Goal: Task Accomplishment & Management: Use online tool/utility

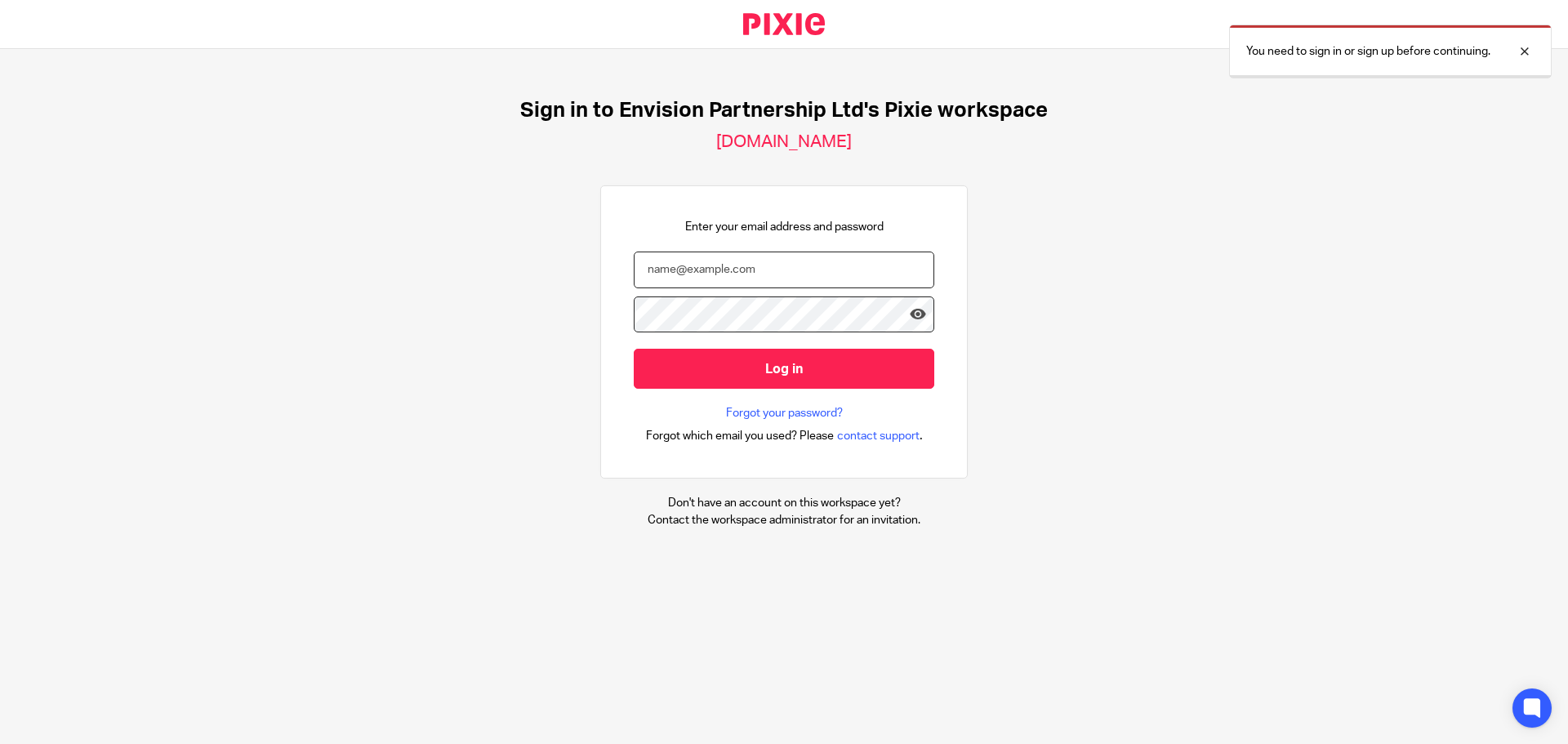
click at [719, 263] on input "email" at bounding box center [784, 269] width 300 height 36
type input "agarner@envision-uk.com"
click at [634, 349] on input "Log in" at bounding box center [784, 369] width 300 height 40
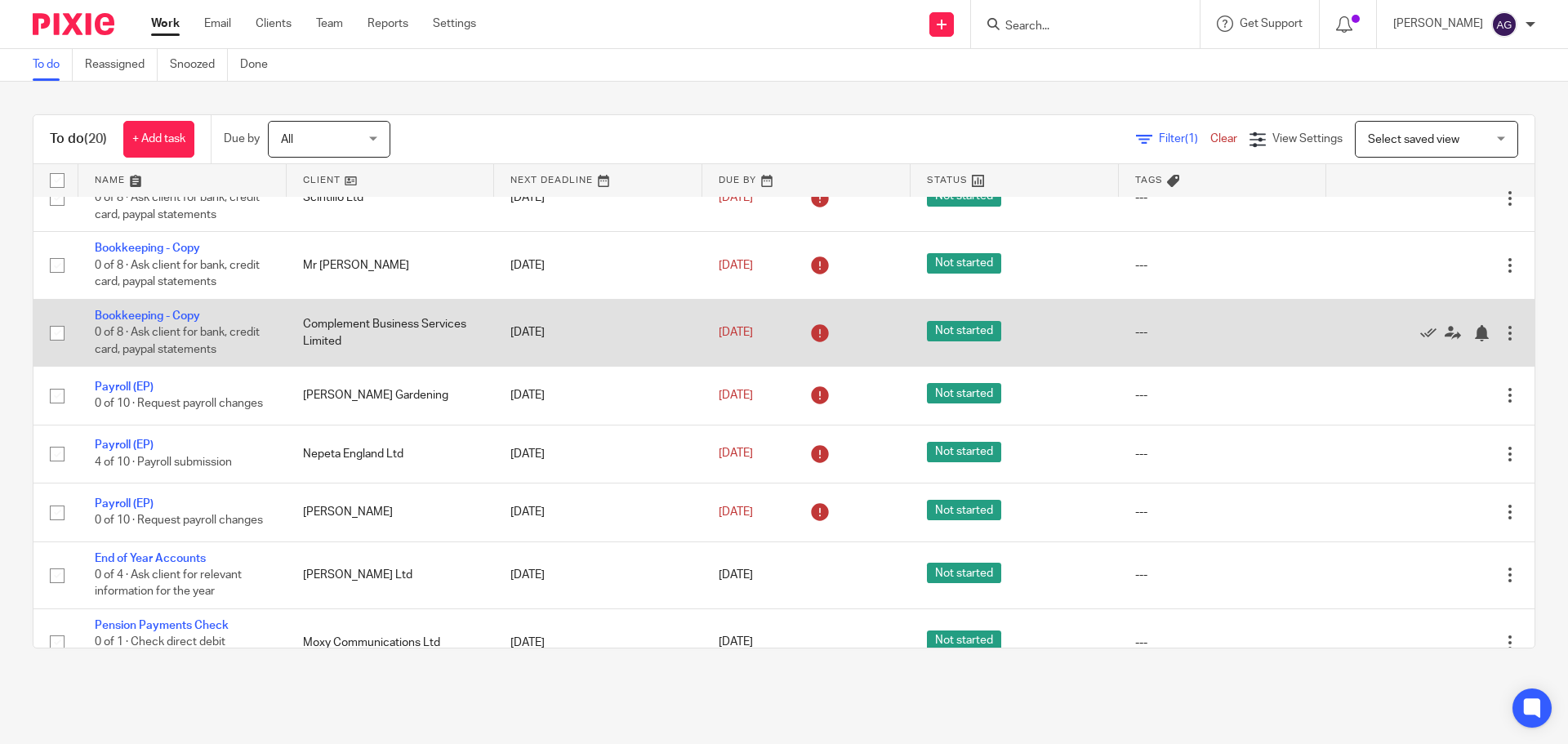
scroll to position [370, 0]
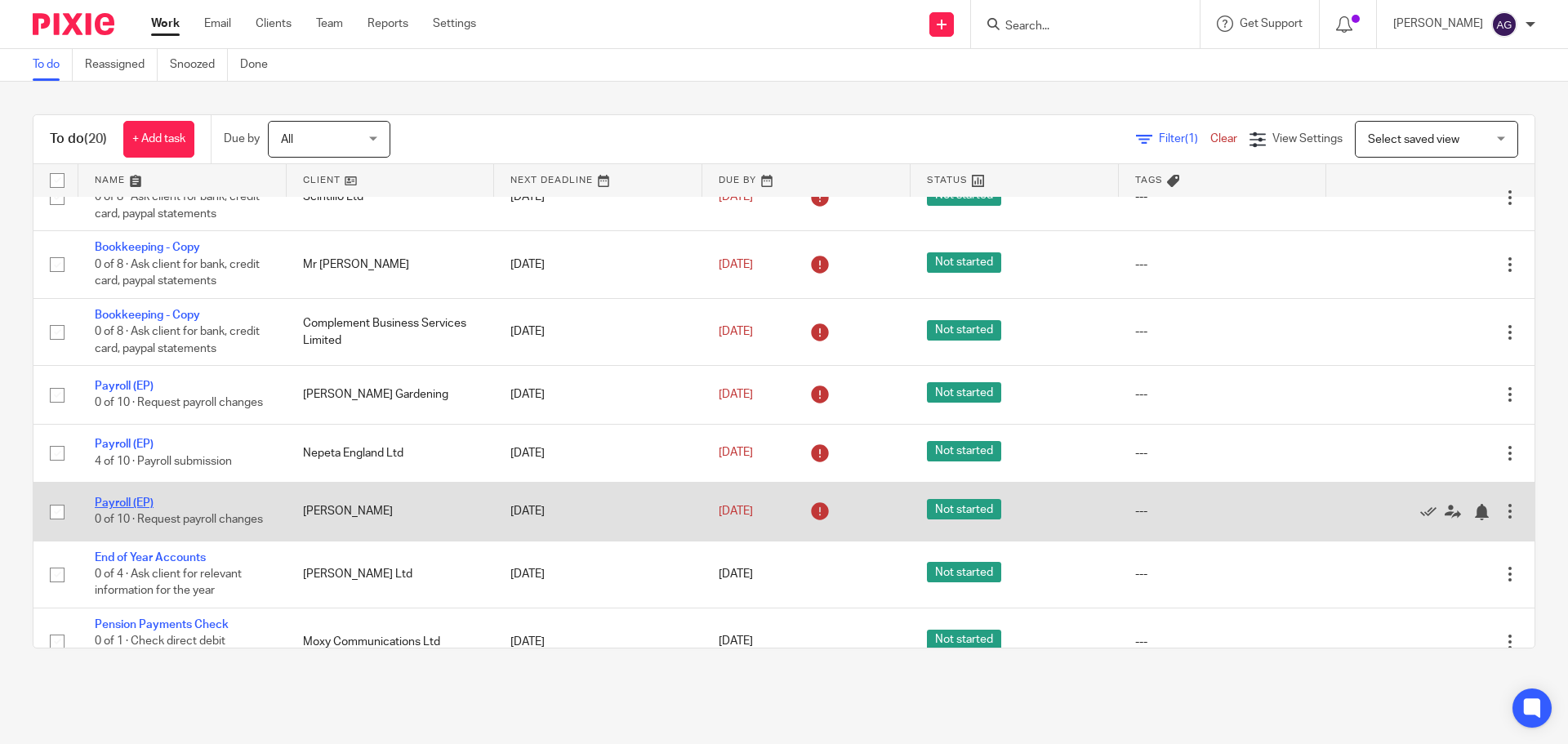
click at [134, 501] on link "Payroll (EP)" at bounding box center [124, 503] width 59 height 12
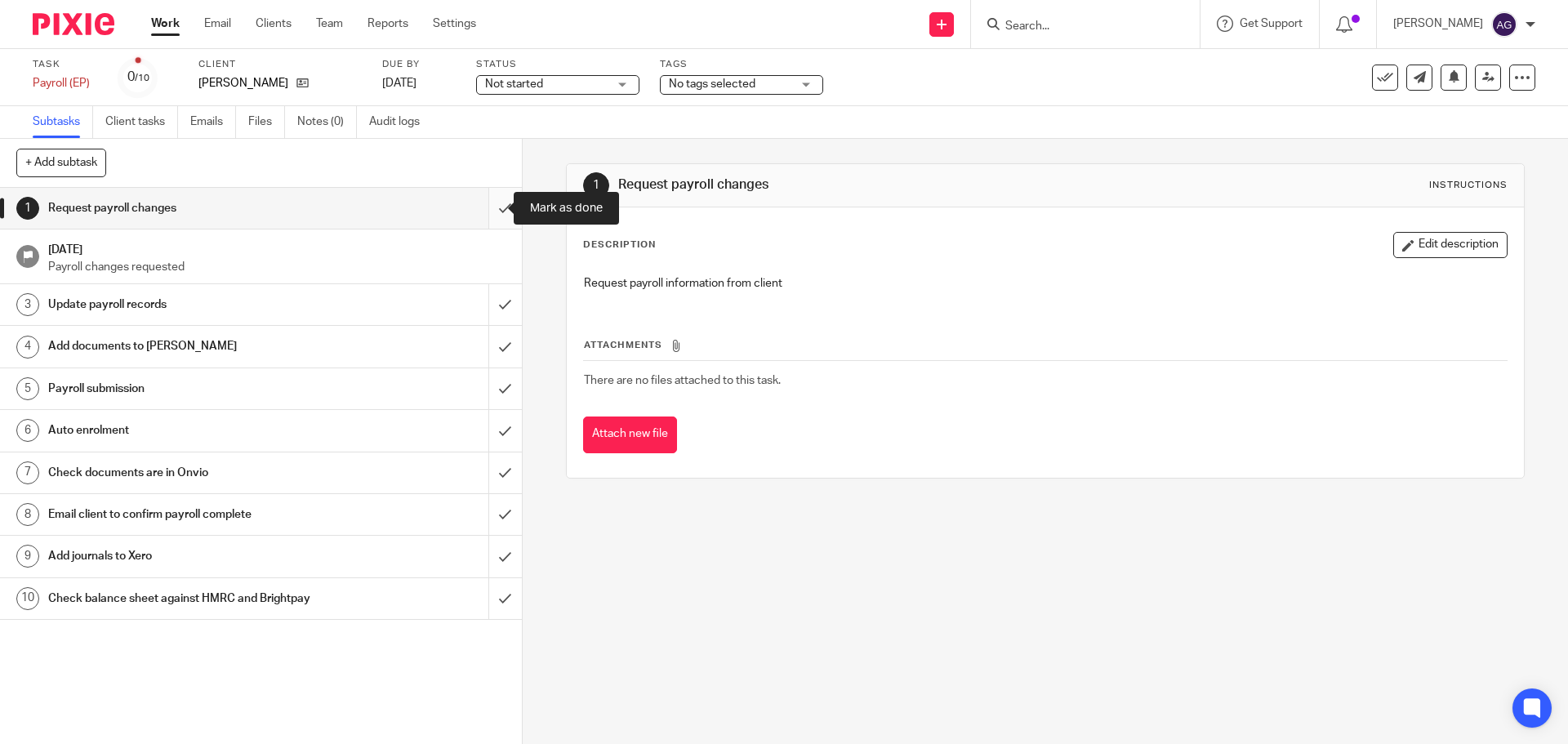
click at [479, 213] on input "submit" at bounding box center [261, 208] width 522 height 41
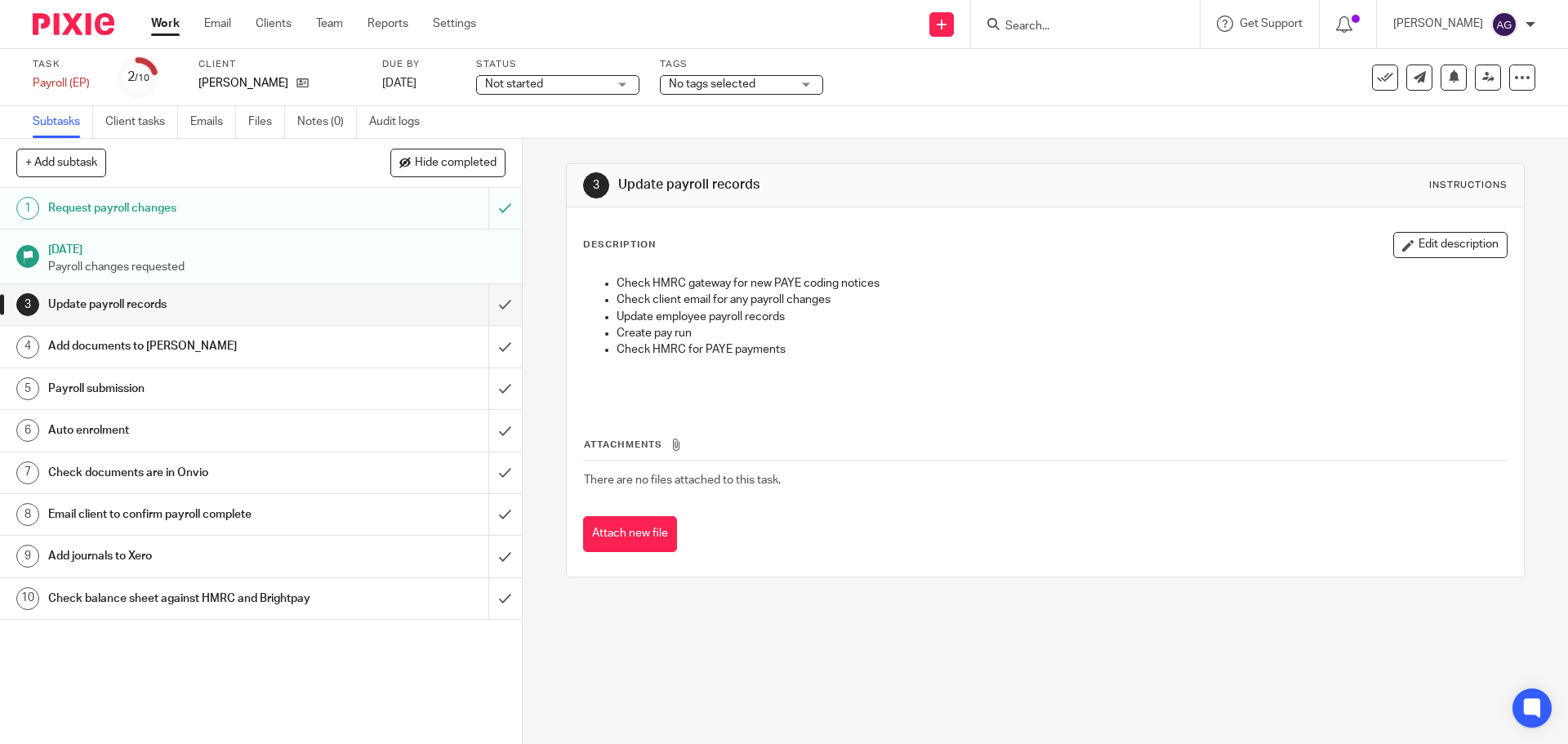
click at [488, 301] on input "submit" at bounding box center [261, 304] width 522 height 41
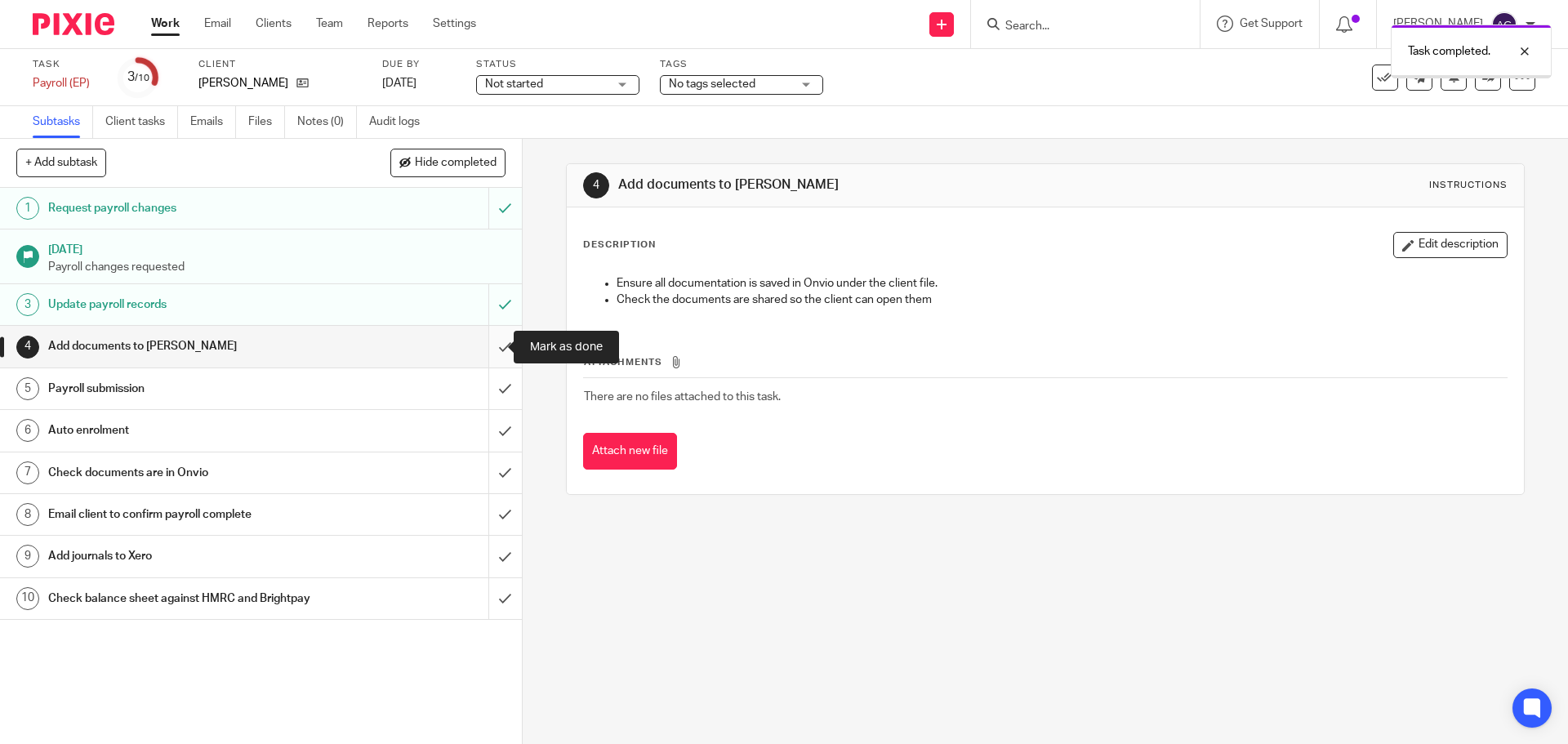
click at [488, 348] on input "submit" at bounding box center [261, 346] width 522 height 41
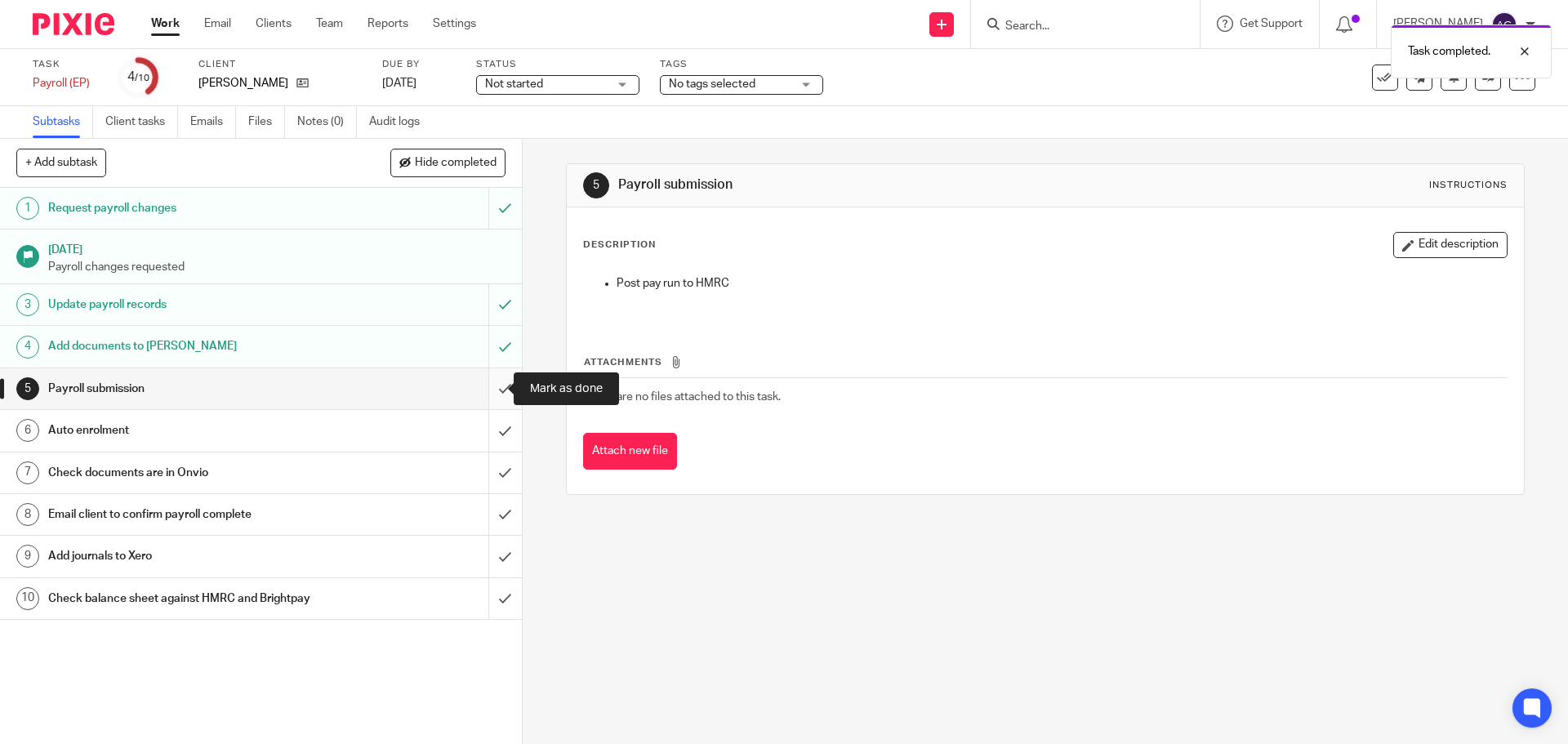
click at [490, 383] on input "submit" at bounding box center [261, 388] width 522 height 41
